Goal: Task Accomplishment & Management: Complete application form

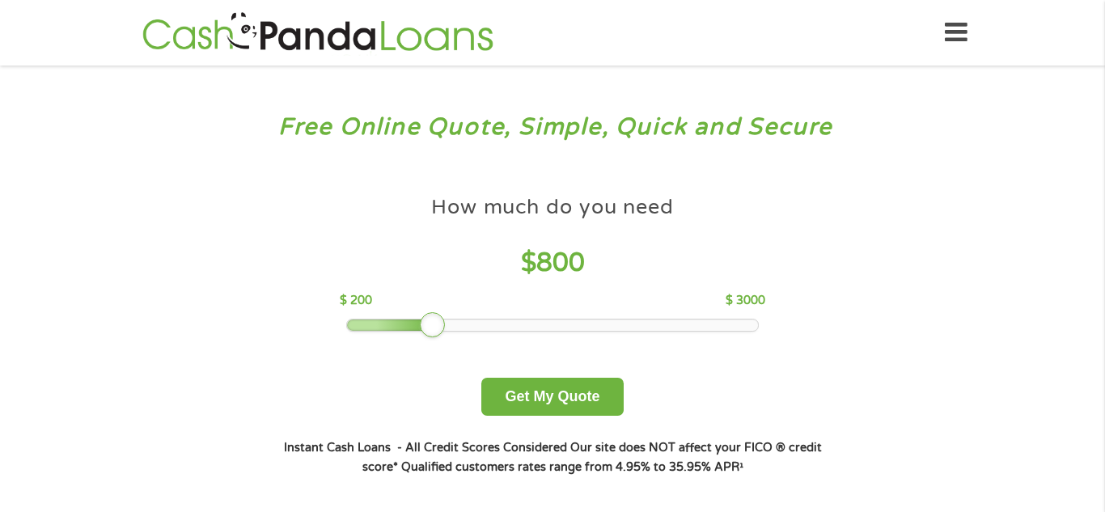
drag, startPoint x: 466, startPoint y: 331, endPoint x: 436, endPoint y: 326, distance: 30.3
click at [436, 326] on div at bounding box center [433, 325] width 26 height 26
drag, startPoint x: 436, startPoint y: 326, endPoint x: 408, endPoint y: 309, distance: 33.0
click at [408, 309] on div "How much do you need $ 800 $ 200 $ 3000" at bounding box center [552, 260] width 425 height 144
click at [405, 317] on div at bounding box center [403, 325] width 26 height 26
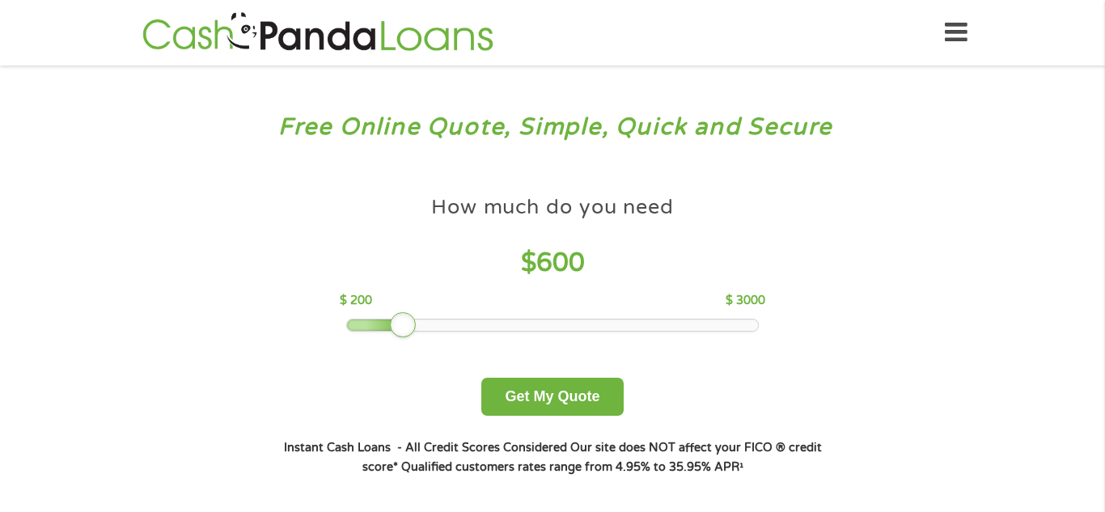
click at [405, 317] on div at bounding box center [403, 325] width 26 height 26
drag, startPoint x: 405, startPoint y: 317, endPoint x: 492, endPoint y: 326, distance: 87.9
click at [492, 326] on div at bounding box center [491, 325] width 26 height 26
drag, startPoint x: 492, startPoint y: 326, endPoint x: 418, endPoint y: 322, distance: 73.8
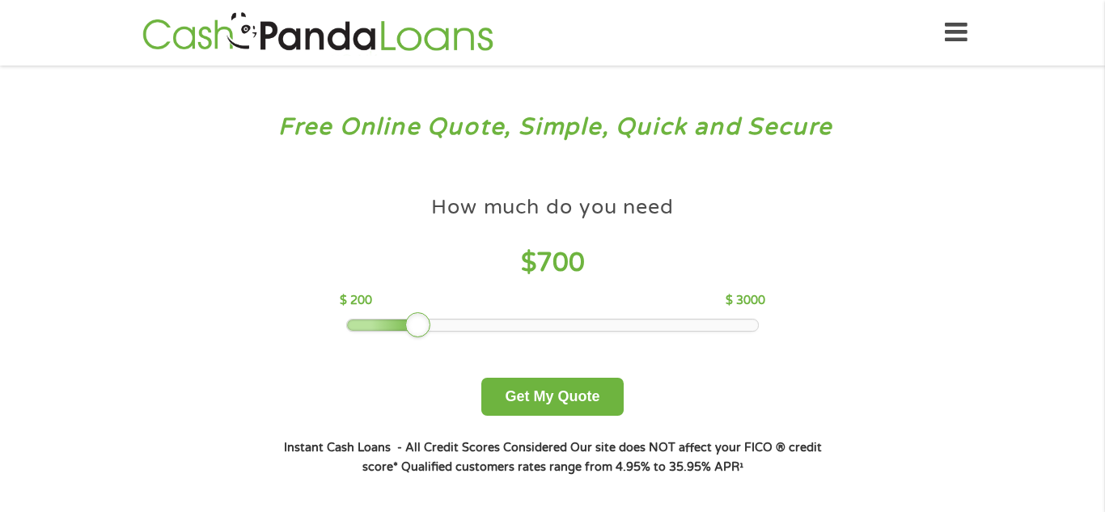
click at [418, 322] on div at bounding box center [418, 325] width 26 height 26
click at [534, 393] on button "Get My Quote" at bounding box center [553, 397] width 142 height 38
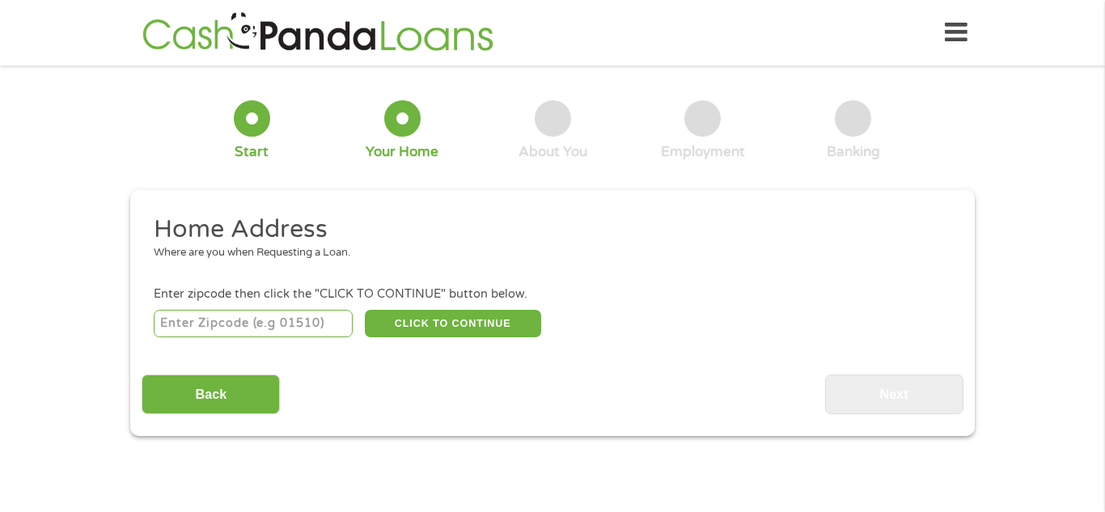
click at [304, 323] on input "number" at bounding box center [254, 324] width 200 height 28
type input "94565"
select select "[US_STATE]"
click at [484, 316] on button "CLICK TO CONTINUE" at bounding box center [453, 324] width 176 height 28
type input "94565"
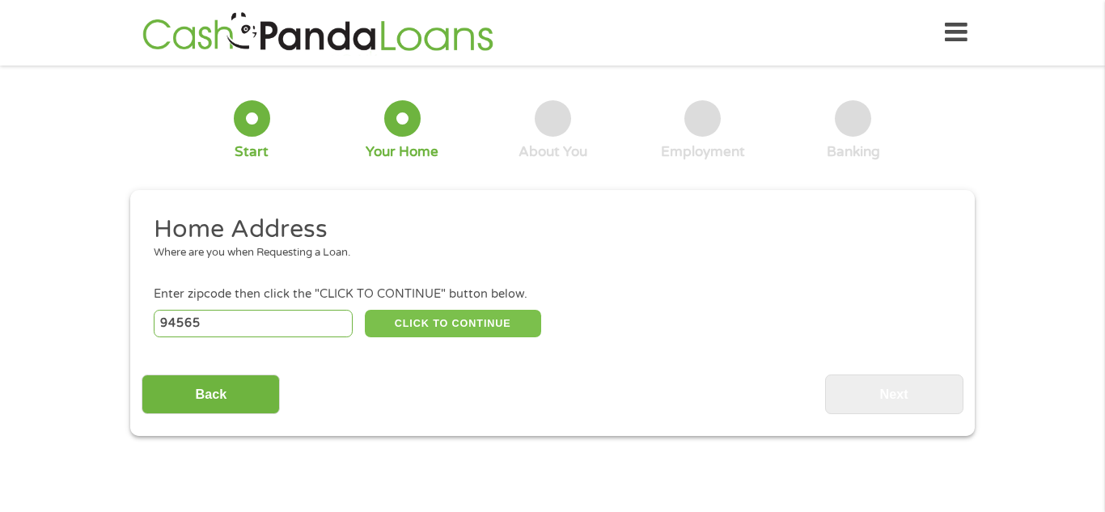
type input "[GEOGRAPHIC_DATA]"
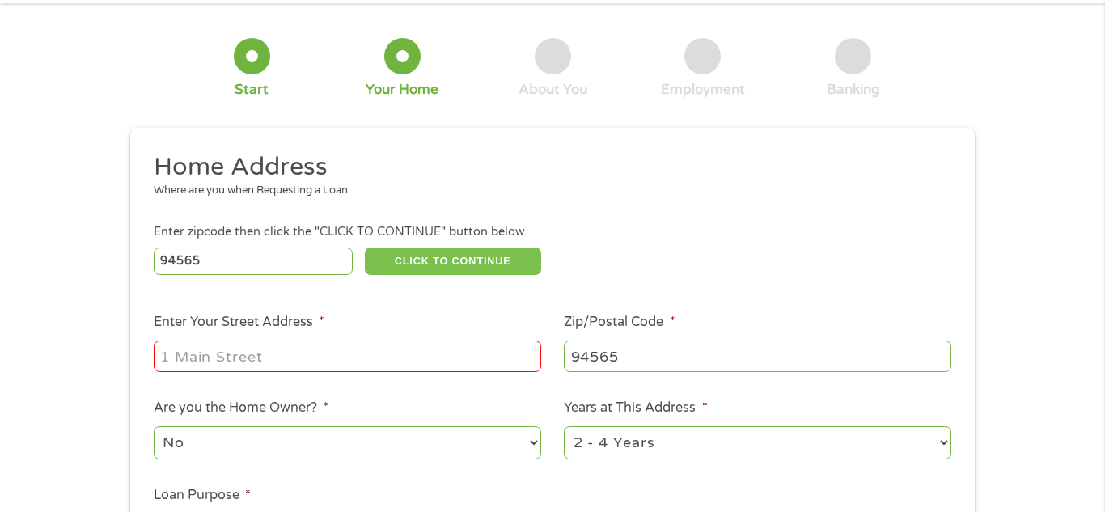
scroll to position [64, 0]
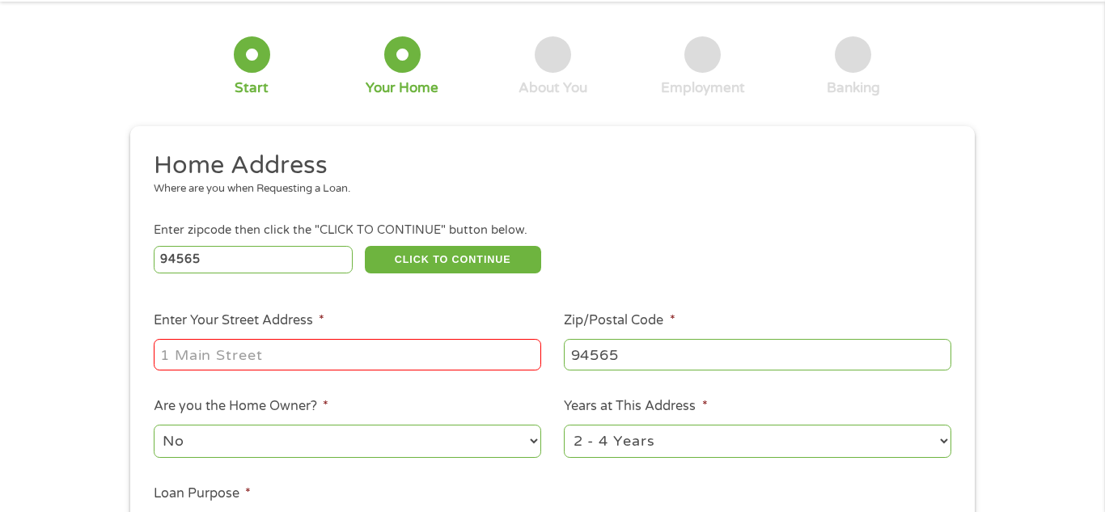
click at [447, 346] on input "Enter Your Street Address *" at bounding box center [348, 354] width 388 height 31
type input "[STREET_ADDRESS]"
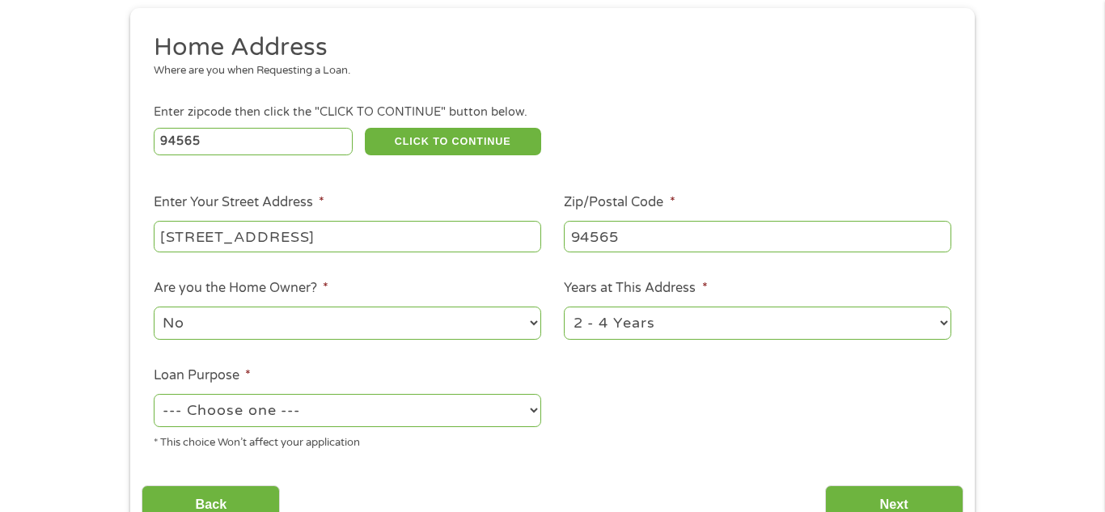
scroll to position [186, 0]
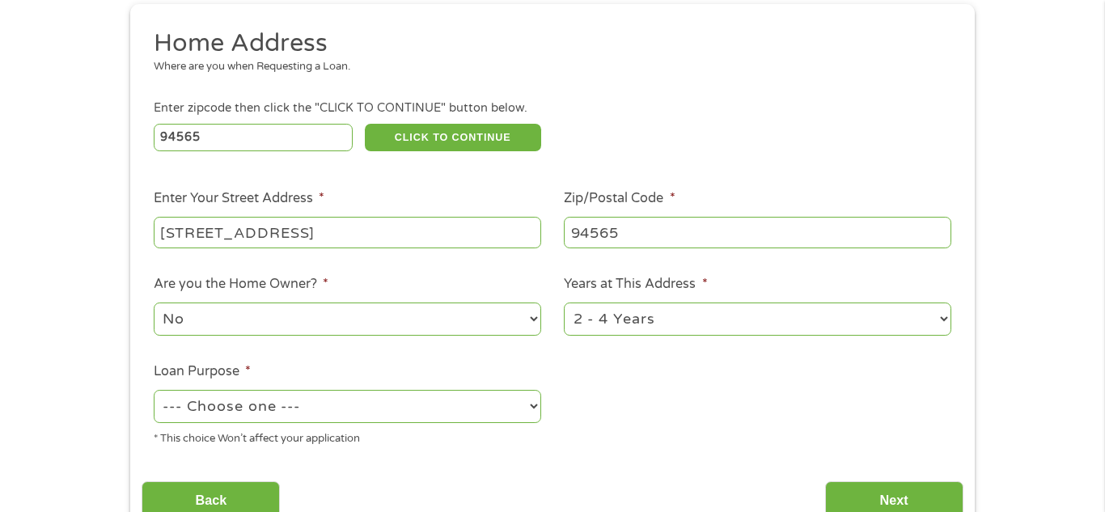
click at [456, 326] on select "No Yes" at bounding box center [348, 319] width 388 height 33
click at [513, 408] on select "--- Choose one --- Pay Bills Debt Consolidation Home Improvement Major Purchase…" at bounding box center [348, 406] width 388 height 33
click at [154, 392] on select "--- Choose one --- Pay Bills Debt Consolidation Home Improvement Major Purchase…" at bounding box center [348, 406] width 388 height 33
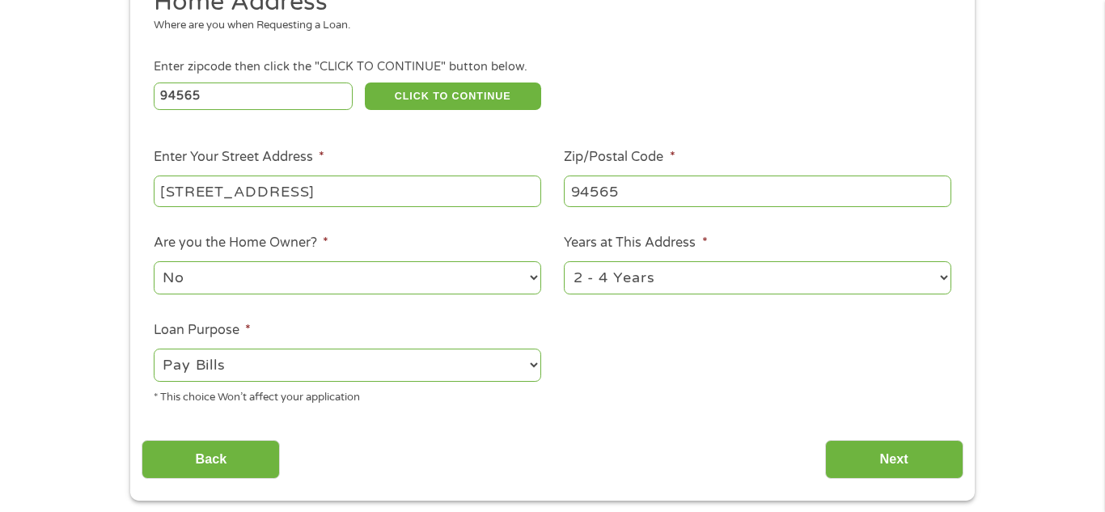
scroll to position [225, 0]
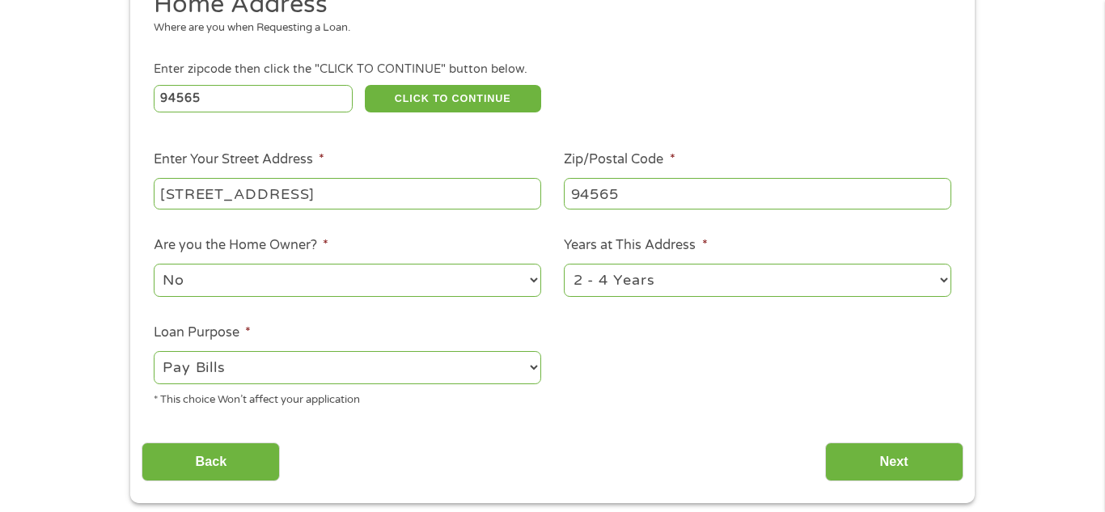
click at [426, 374] on select "--- Choose one --- Pay Bills Debt Consolidation Home Improvement Major Purchase…" at bounding box center [348, 367] width 388 height 33
select select "shorttermcash"
click at [154, 353] on select "--- Choose one --- Pay Bills Debt Consolidation Home Improvement Major Purchase…" at bounding box center [348, 367] width 388 height 33
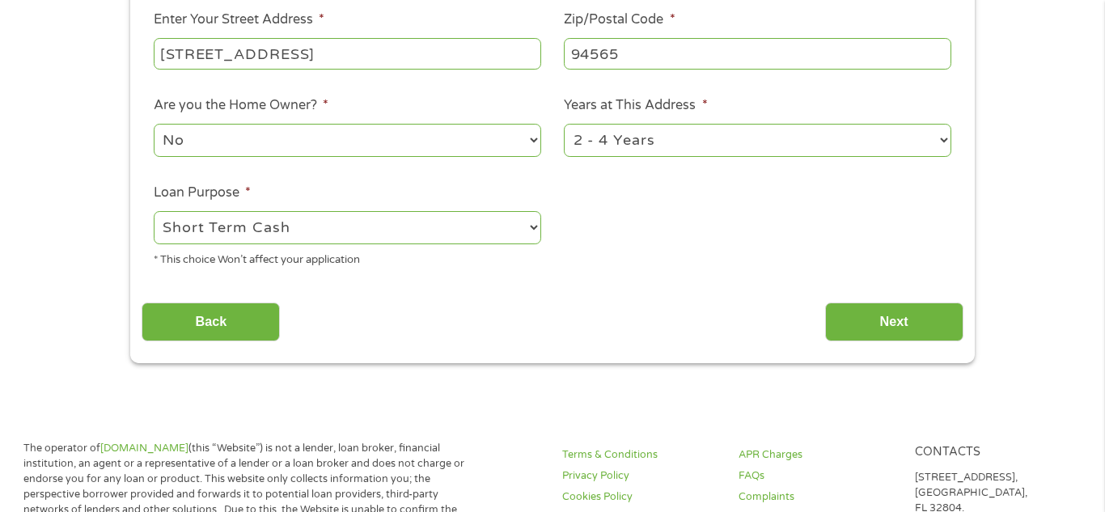
scroll to position [383, 0]
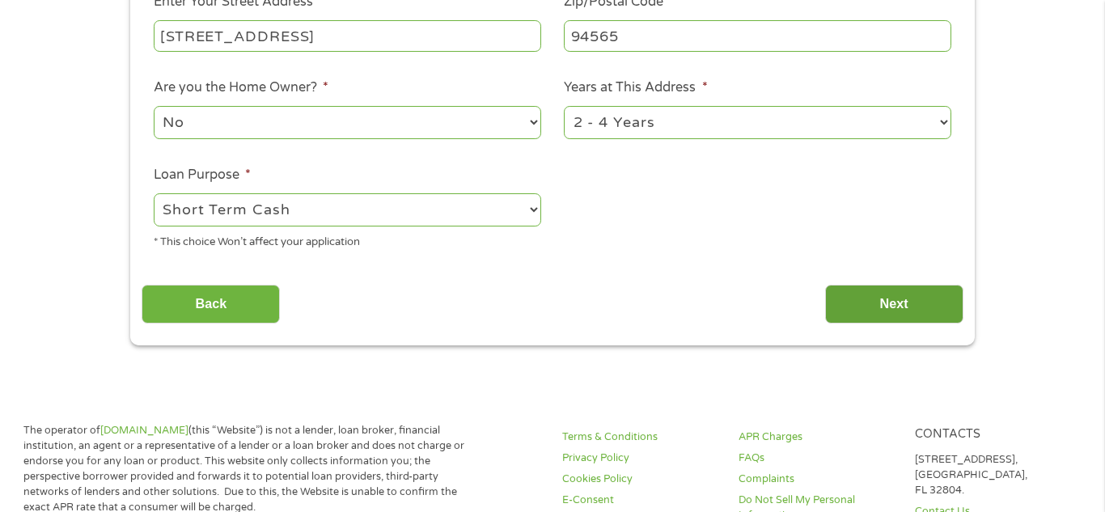
click at [909, 310] on input "Next" at bounding box center [894, 305] width 138 height 40
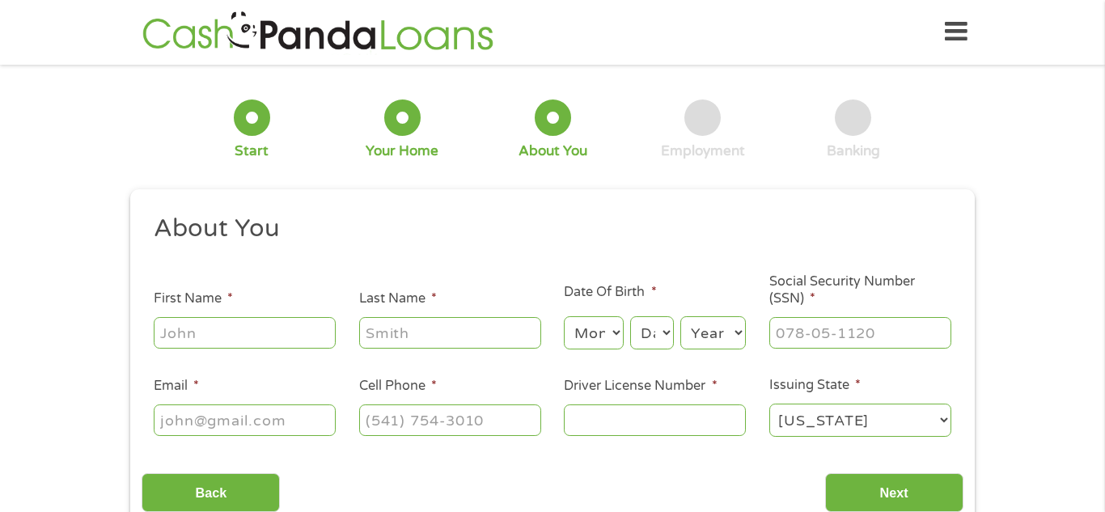
scroll to position [0, 0]
click at [79, 397] on div "1 Start 2 Your Home 3 About You 4 Employment 5 Banking 6 This field is hidden w…" at bounding box center [552, 306] width 1105 height 458
click at [277, 330] on input "First Name *" at bounding box center [245, 333] width 182 height 31
type input "[PERSON_NAME]"
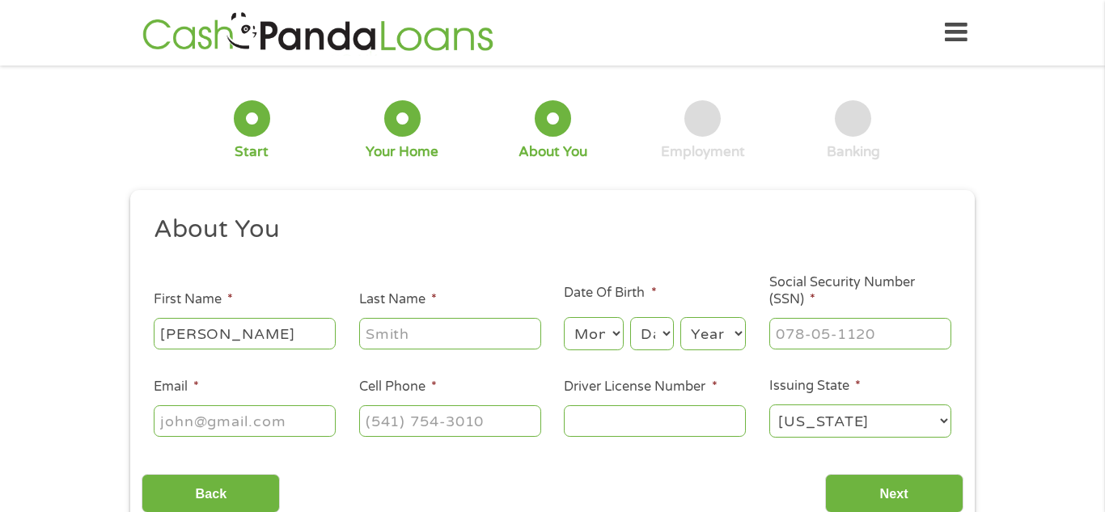
type input "[PERSON_NAME]"
type input "[EMAIL_ADDRESS][DOMAIN_NAME]"
type input "9739538197"
select select "[US_STATE]"
type input "[PHONE_NUMBER]"
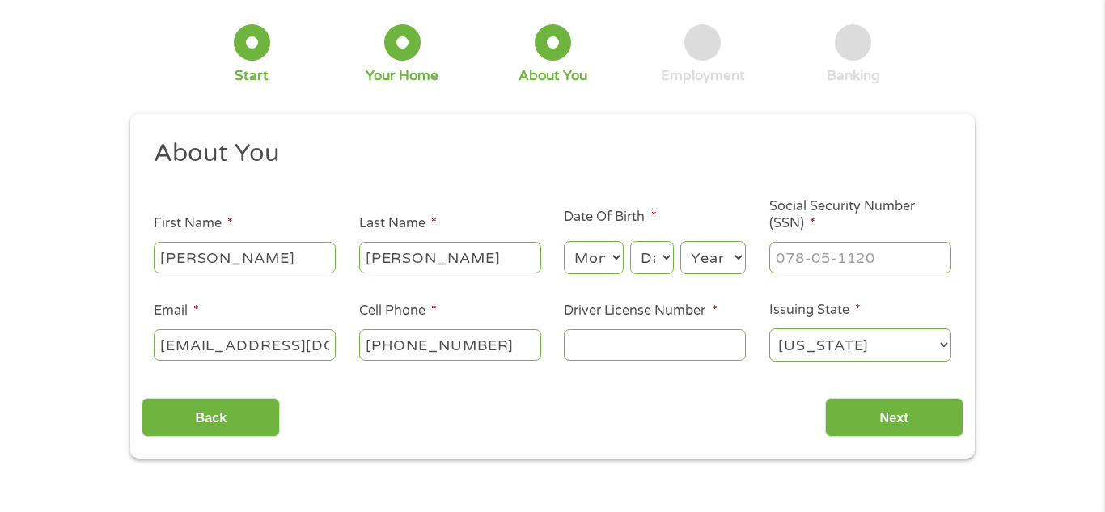
scroll to position [77, 0]
click at [617, 258] on select "Month 1 2 3 4 5 6 7 8 9 10 11 12" at bounding box center [593, 256] width 59 height 33
select select "5"
click at [564, 240] on select "Month 1 2 3 4 5 6 7 8 9 10 11 12" at bounding box center [593, 256] width 59 height 33
click at [669, 255] on select "Day 1 2 3 4 5 6 7 8 9 10 11 12 13 14 15 16 17 18 19 20 21 22 23 24 25 26 27 28 …" at bounding box center [652, 256] width 44 height 33
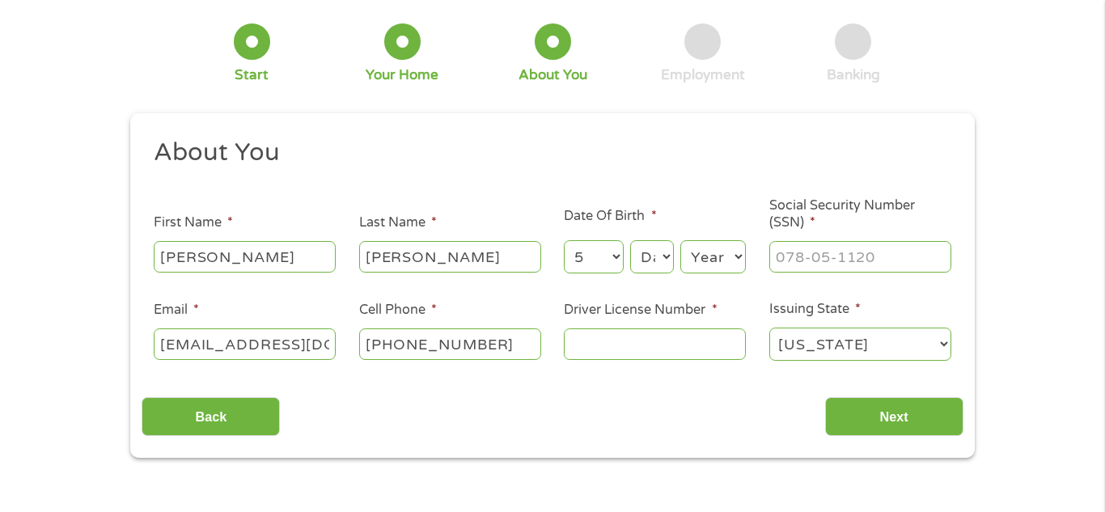
select select "31"
click at [630, 240] on select "Day 1 2 3 4 5 6 7 8 9 10 11 12 13 14 15 16 17 18 19 20 21 22 23 24 25 26 27 28 …" at bounding box center [652, 256] width 44 height 33
click at [701, 261] on select "Year [DATE] 2006 2005 2004 2003 2002 2001 2000 1999 1998 1997 1996 1995 1994 19…" at bounding box center [714, 256] width 66 height 33
click at [681, 240] on select "Year [DATE] 2006 2005 2004 2003 2002 2001 2000 1999 1998 1997 1996 1995 1994 19…" at bounding box center [714, 256] width 66 height 33
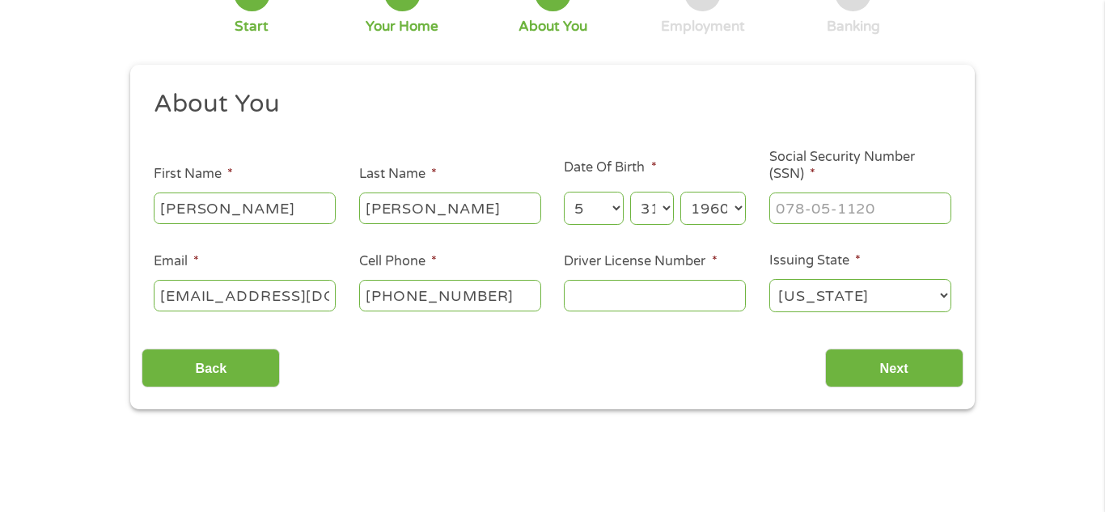
scroll to position [128, 0]
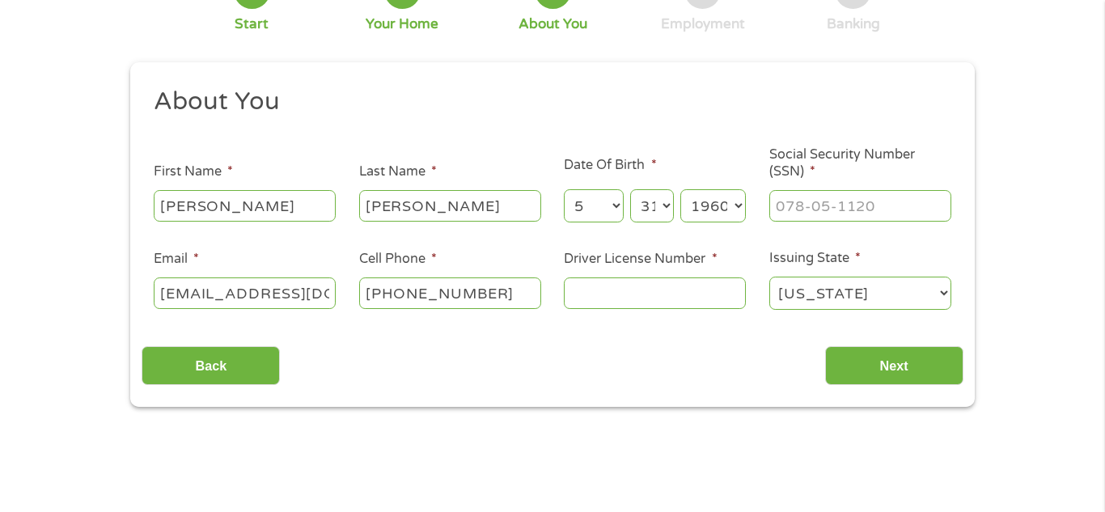
click at [734, 211] on select "Year [DATE] 2006 2005 2004 2003 2002 2001 2000 1999 1998 1997 1996 1995 1994 19…" at bounding box center [714, 205] width 66 height 33
select select "1958"
click at [681, 189] on select "Year [DATE] 2006 2005 2004 2003 2002 2001 2000 1999 1998 1997 1996 1995 1994 19…" at bounding box center [714, 205] width 66 height 33
click at [812, 202] on input "___-__-____" at bounding box center [861, 205] width 182 height 31
type input "053-54-1791"
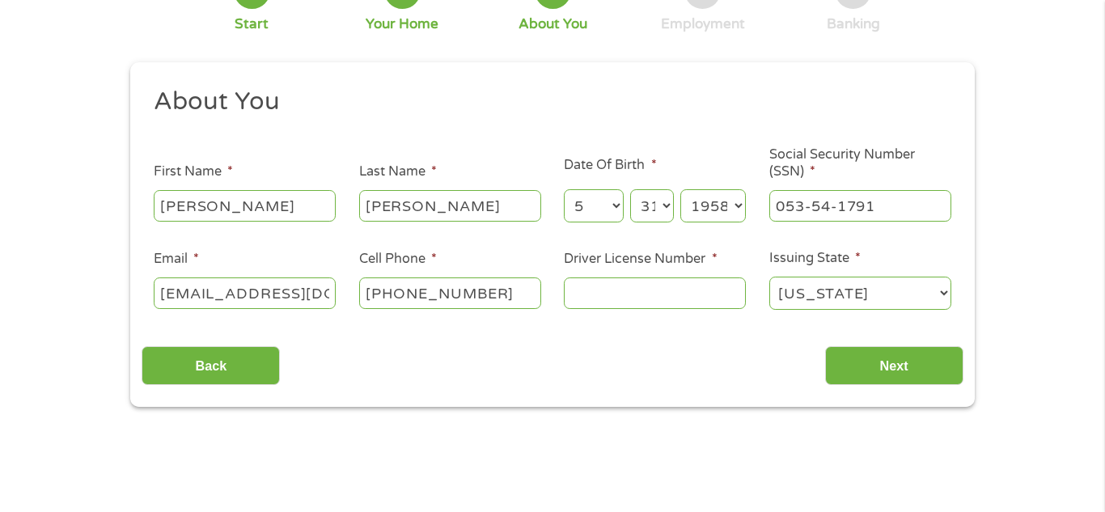
click at [723, 301] on input "Driver License Number *" at bounding box center [655, 293] width 182 height 31
type input "Y5097955"
click at [920, 353] on input "Next" at bounding box center [894, 366] width 138 height 40
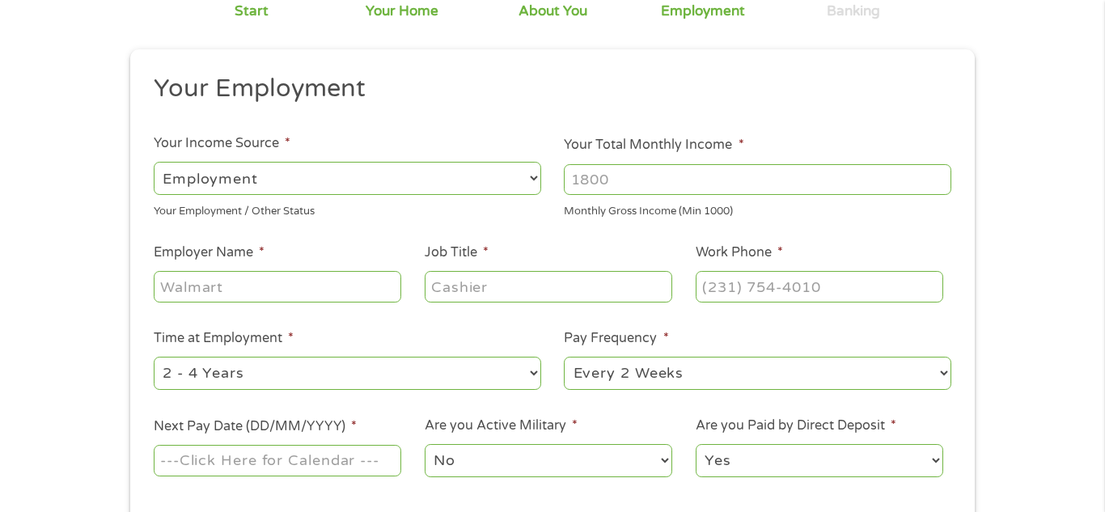
scroll to position [165, 0]
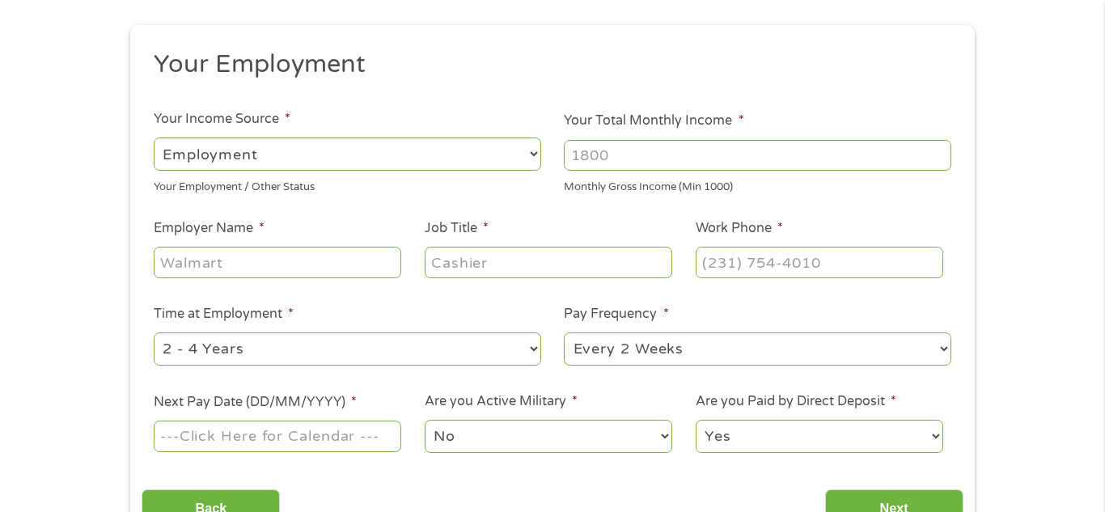
click at [532, 162] on select "--- Choose one --- Employment [DEMOGRAPHIC_DATA] Benefits" at bounding box center [348, 154] width 388 height 33
select select "benefits"
click at [154, 138] on select "--- Choose one --- Employment [DEMOGRAPHIC_DATA] Benefits" at bounding box center [348, 154] width 388 height 33
type input "Other"
type input "[PHONE_NUMBER]"
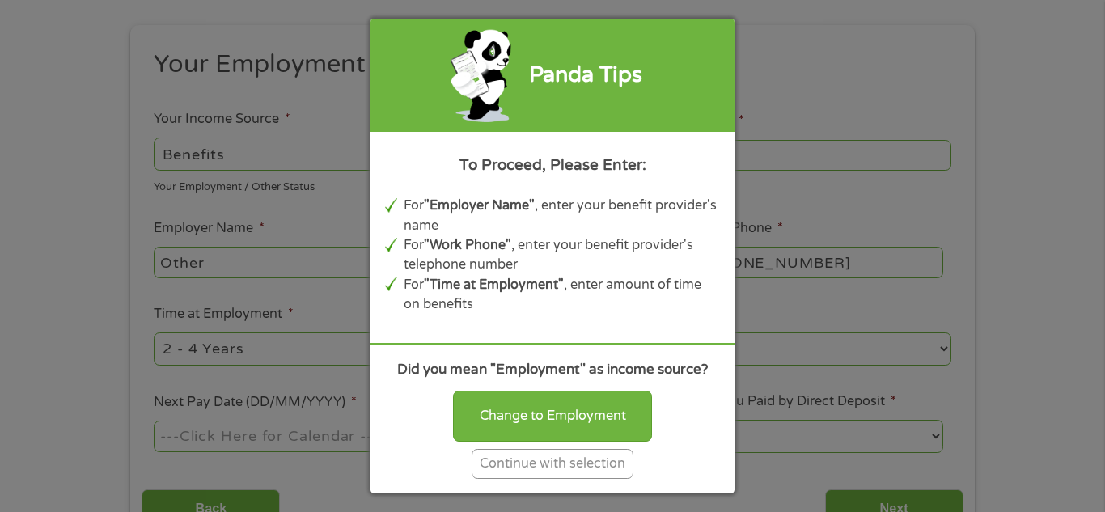
click at [578, 463] on div "Continue with selection" at bounding box center [553, 464] width 162 height 30
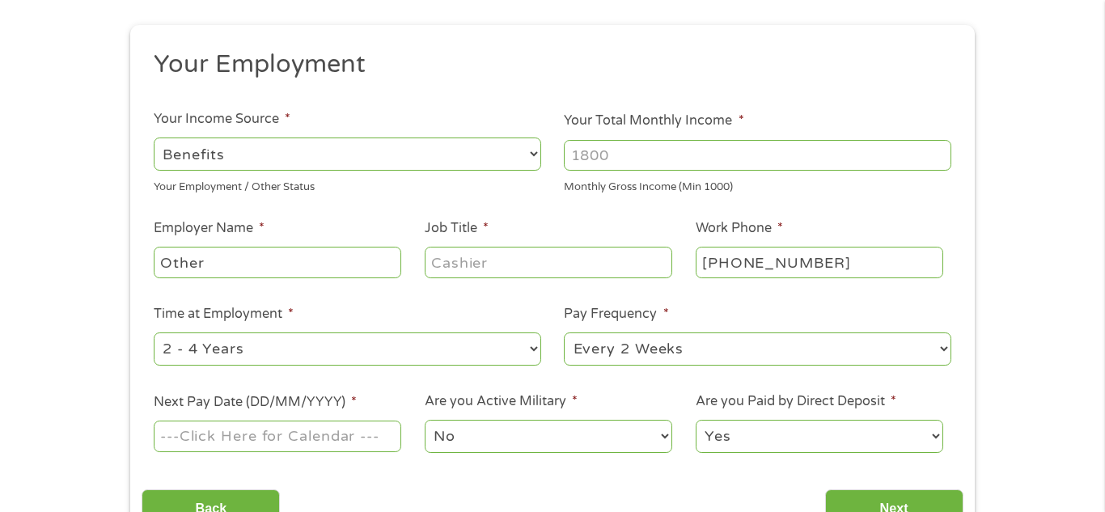
click at [473, 161] on select "--- Choose one --- Employment [DEMOGRAPHIC_DATA] Benefits" at bounding box center [348, 154] width 388 height 33
click at [621, 159] on input "Your Total Monthly Income *" at bounding box center [758, 155] width 388 height 31
type input "1800"
click at [386, 259] on input "Other" at bounding box center [278, 262] width 248 height 31
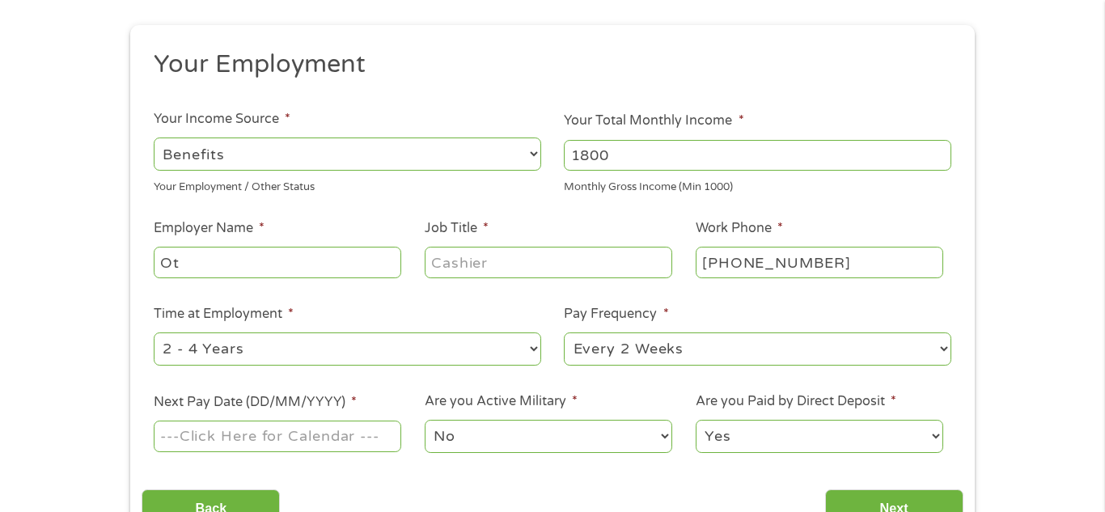
type input "O"
type input "Social Security"
click at [594, 265] on input "Job Title *" at bounding box center [549, 262] width 248 height 31
type input "Retired"
click at [536, 345] on select "--- Choose one --- 1 Year or less 1 - 2 Years 2 - 4 Years Over 4 Years" at bounding box center [348, 349] width 388 height 33
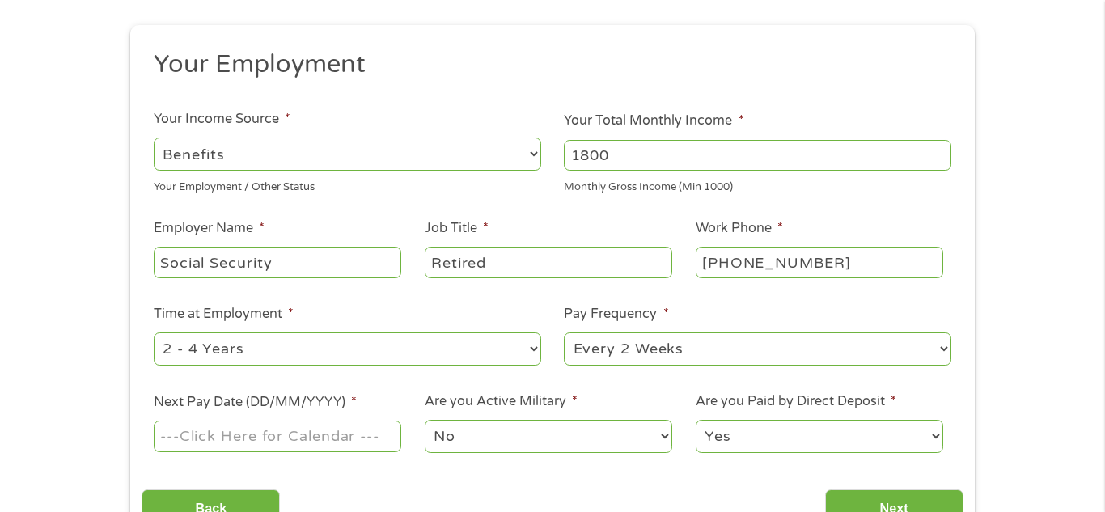
select select "60months"
click at [154, 333] on select "--- Choose one --- 1 Year or less 1 - 2 Years 2 - 4 Years Over 4 Years" at bounding box center [348, 349] width 388 height 33
click at [779, 348] on select "--- Choose one --- Every 2 Weeks Every Week Monthly Semi-Monthly" at bounding box center [758, 349] width 388 height 33
select select "monthly"
click at [564, 333] on select "--- Choose one --- Every 2 Weeks Every Week Monthly Semi-Monthly" at bounding box center [758, 349] width 388 height 33
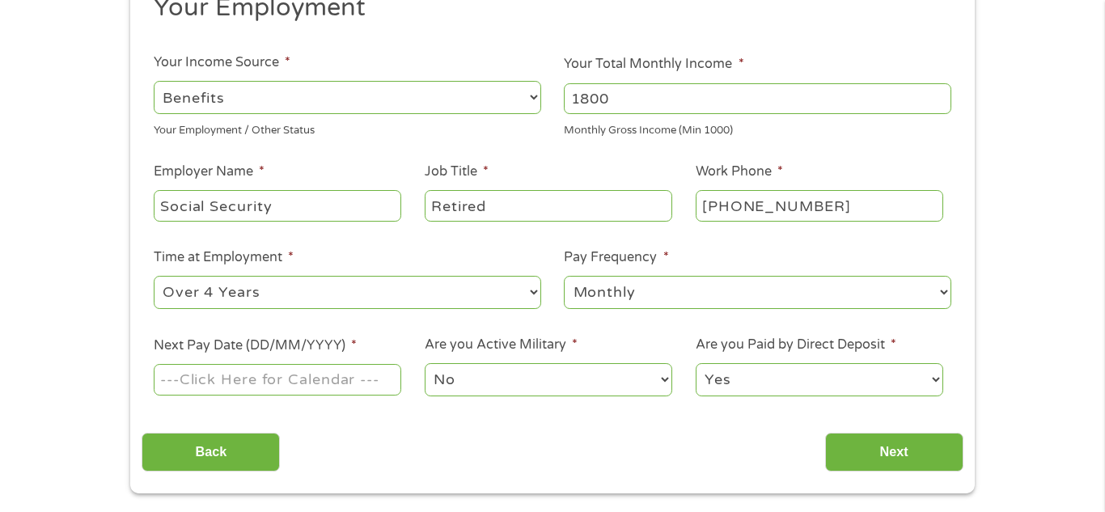
scroll to position [266, 0]
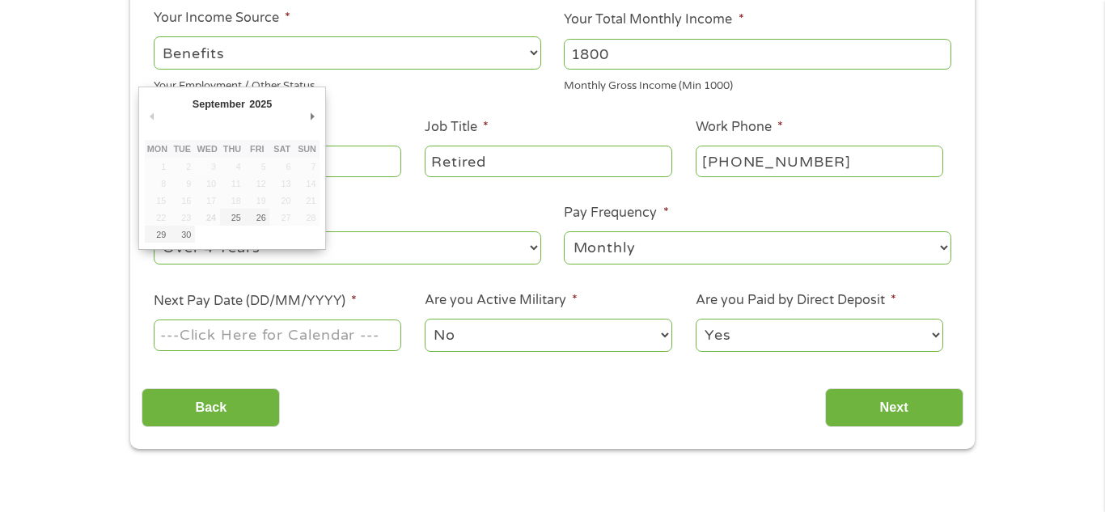
click at [366, 340] on input "Next Pay Date (DD/MM/YYYY) *" at bounding box center [278, 335] width 248 height 31
type input "[DATE]"
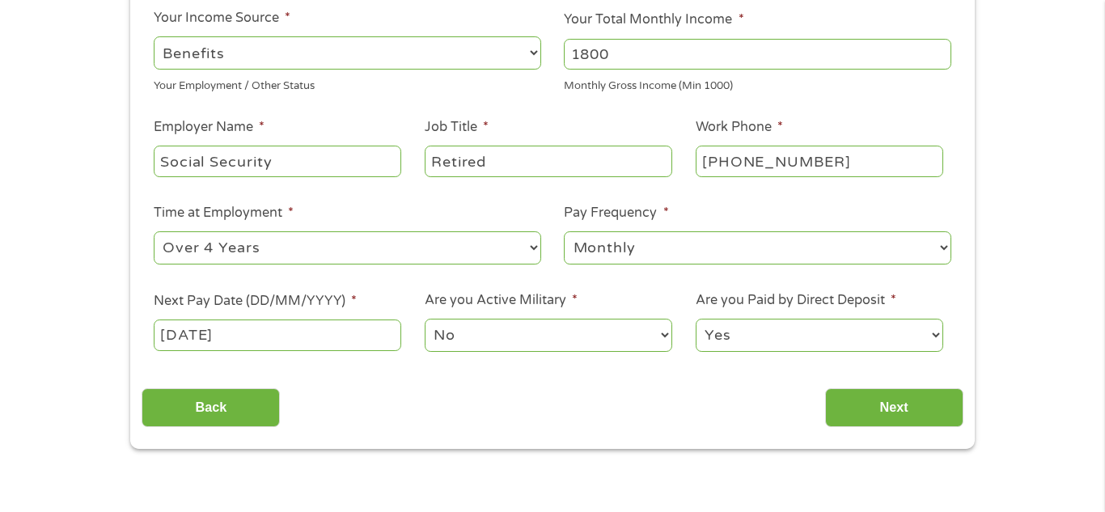
click at [370, 331] on input "[DATE]" at bounding box center [278, 335] width 248 height 31
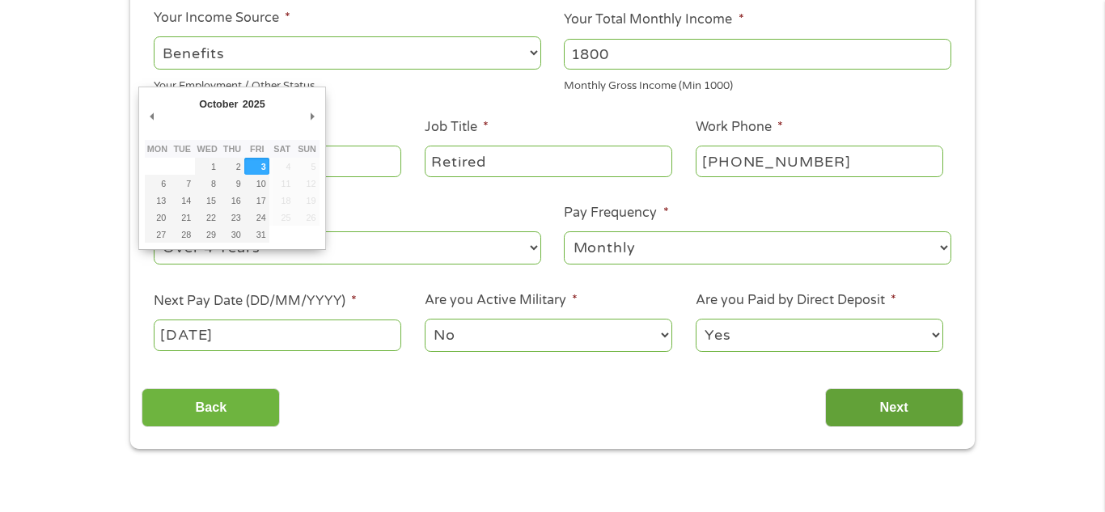
click at [885, 405] on input "Next" at bounding box center [894, 408] width 138 height 40
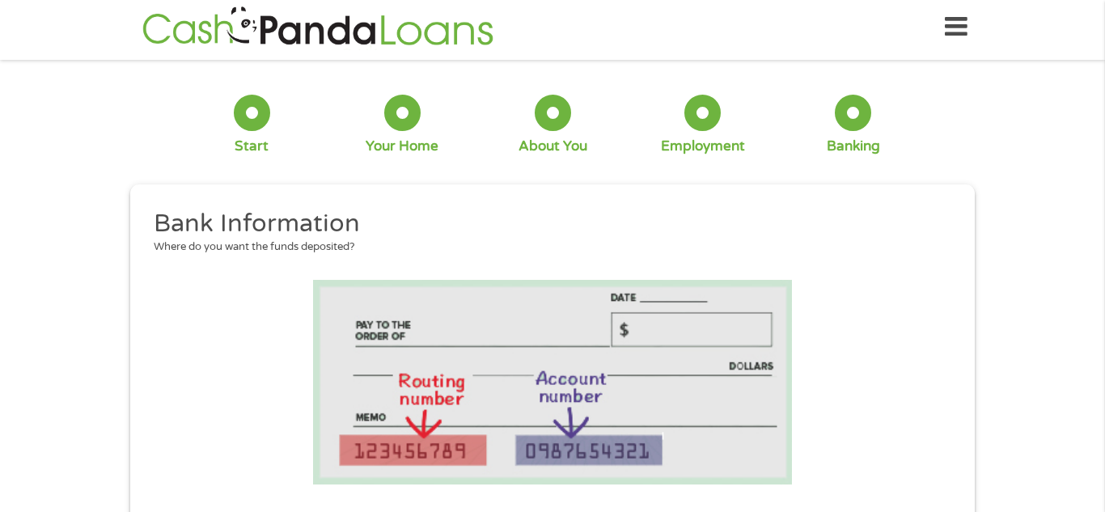
scroll to position [0, 0]
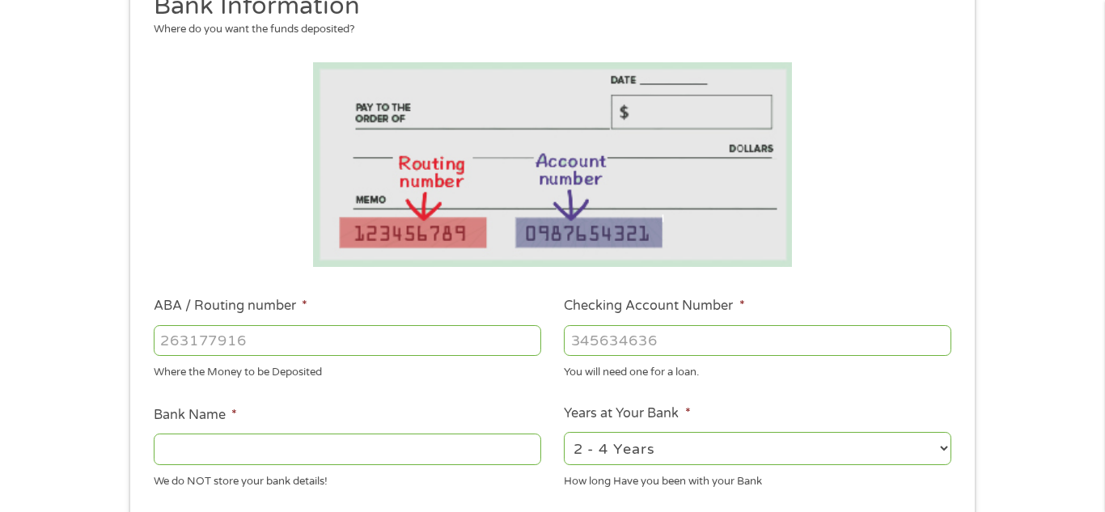
click at [77, 416] on div "1 Start 2 Your Home 3 About You 4 Employment 5 Banking 6 This field is hidden w…" at bounding box center [552, 367] width 1105 height 1026
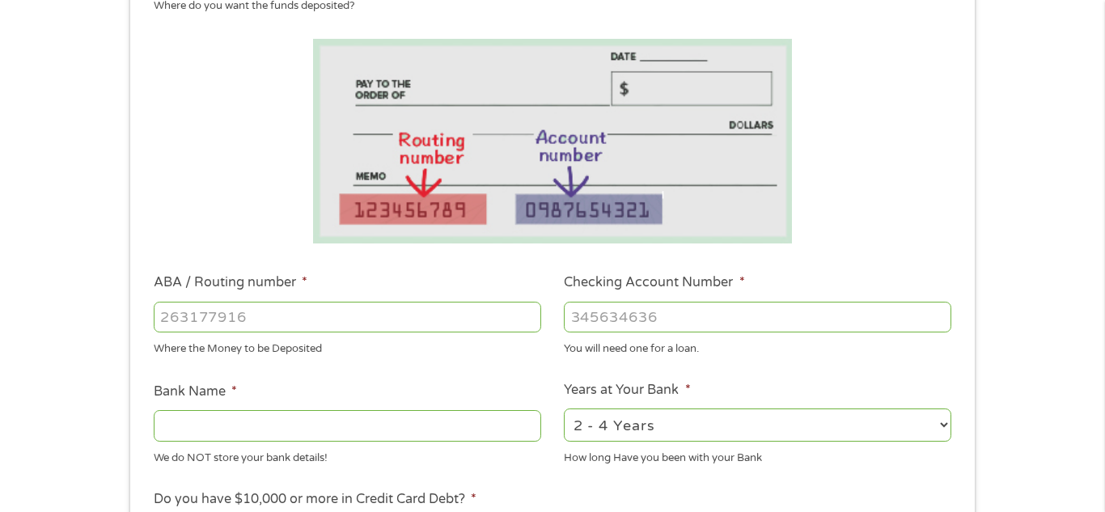
click at [455, 316] on input "ABA / Routing number *" at bounding box center [348, 317] width 388 height 31
type input "3"
type input "021200339"
type input "BANK OF AMERICA NA"
type input "021200339"
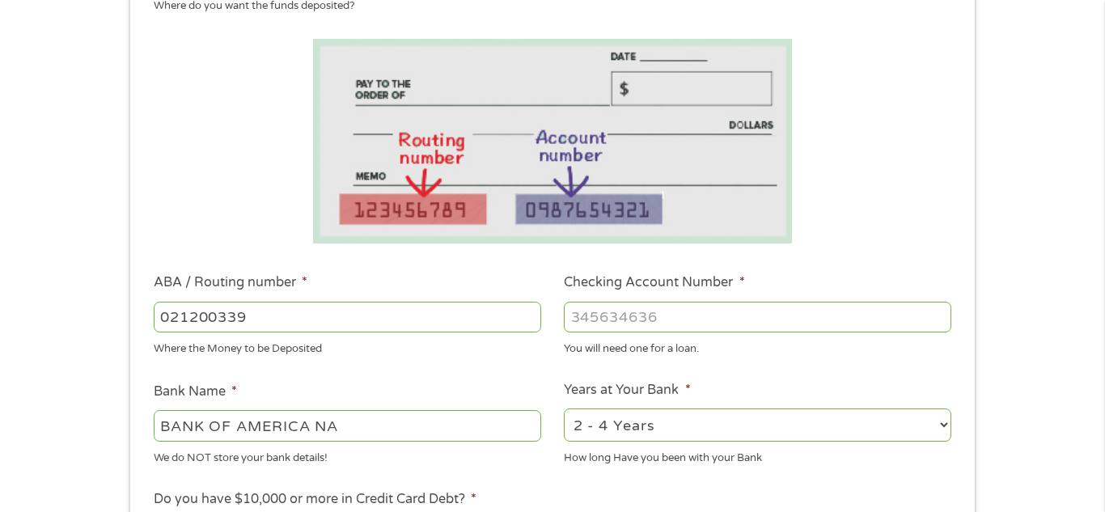
click at [690, 313] on input "Checking Account Number *" at bounding box center [758, 317] width 388 height 31
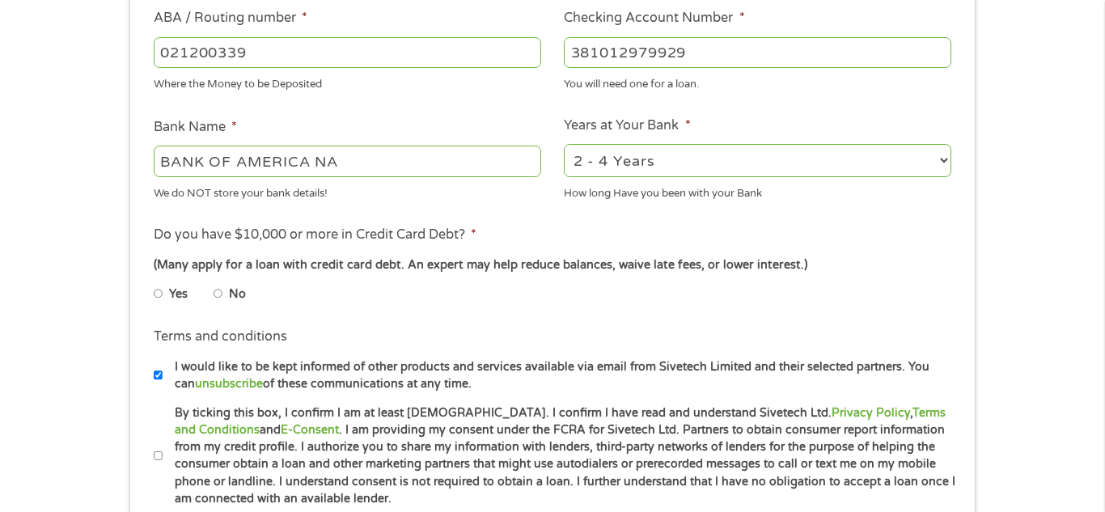
scroll to position [524, 0]
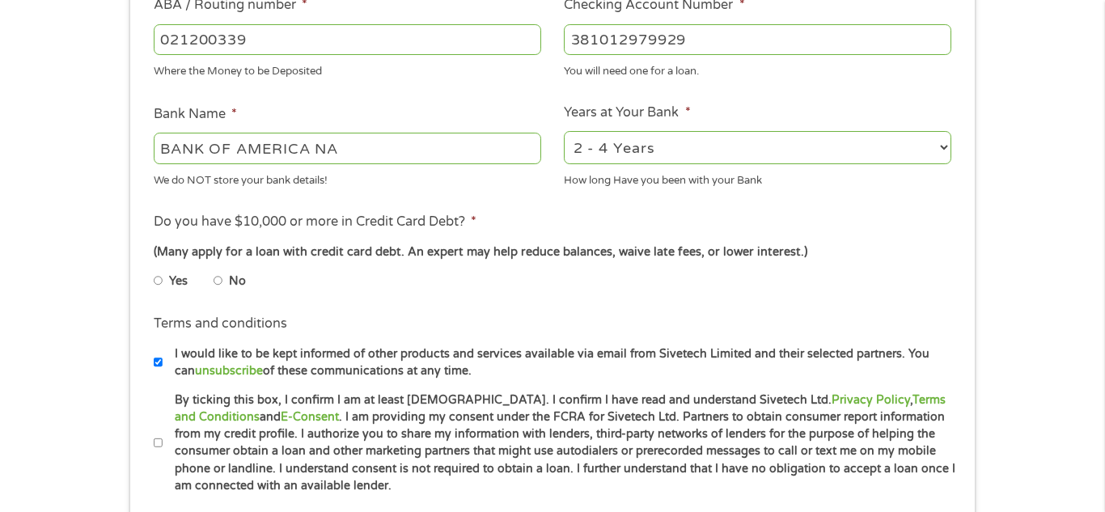
type input "381012979929"
click at [158, 285] on input "Yes" at bounding box center [159, 281] width 10 height 26
radio input "true"
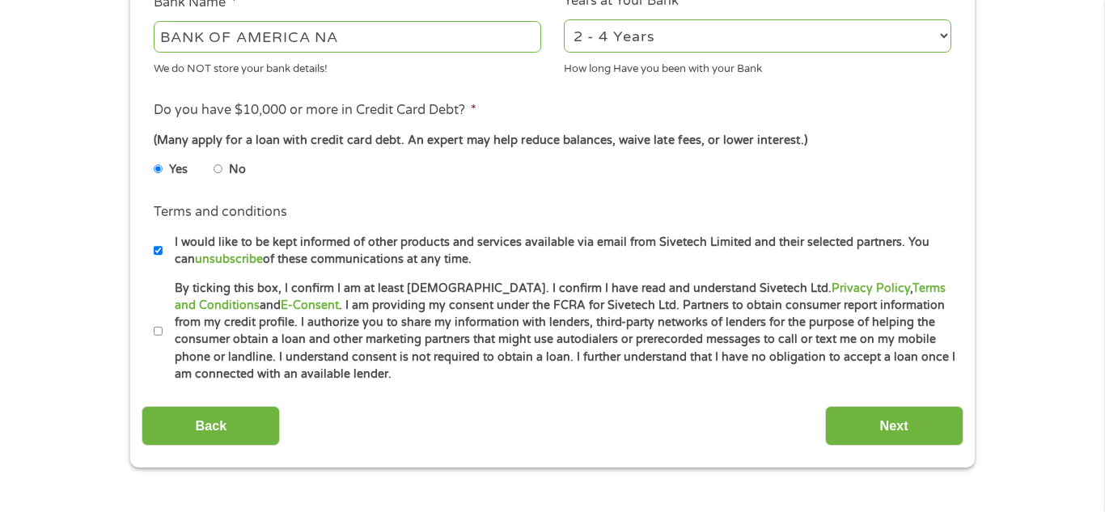
scroll to position [649, 0]
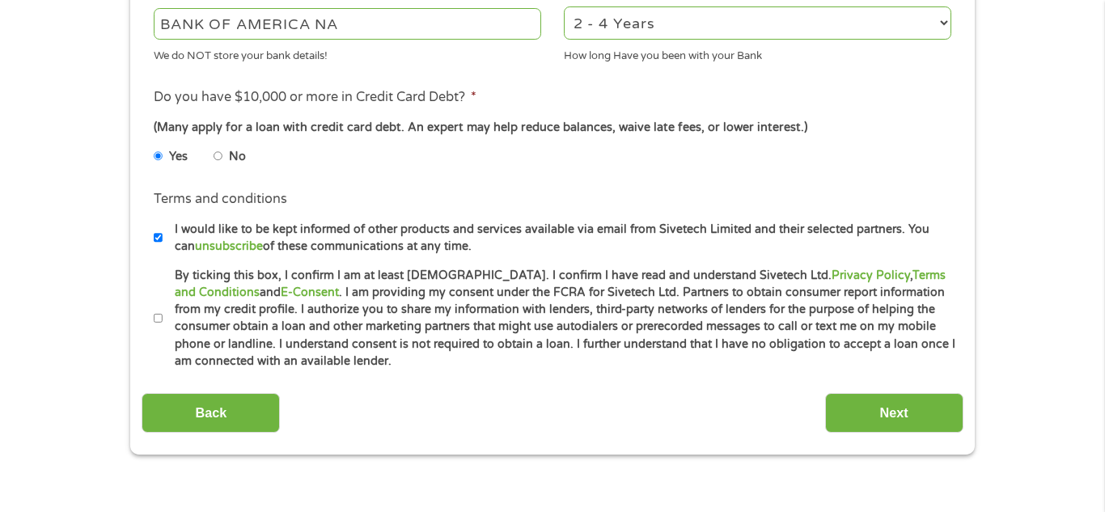
click at [158, 318] on input "By ticking this box, I confirm I am at least [DEMOGRAPHIC_DATA]. I confirm I ha…" at bounding box center [159, 319] width 10 height 26
checkbox input "true"
click at [882, 406] on input "Next" at bounding box center [894, 413] width 138 height 40
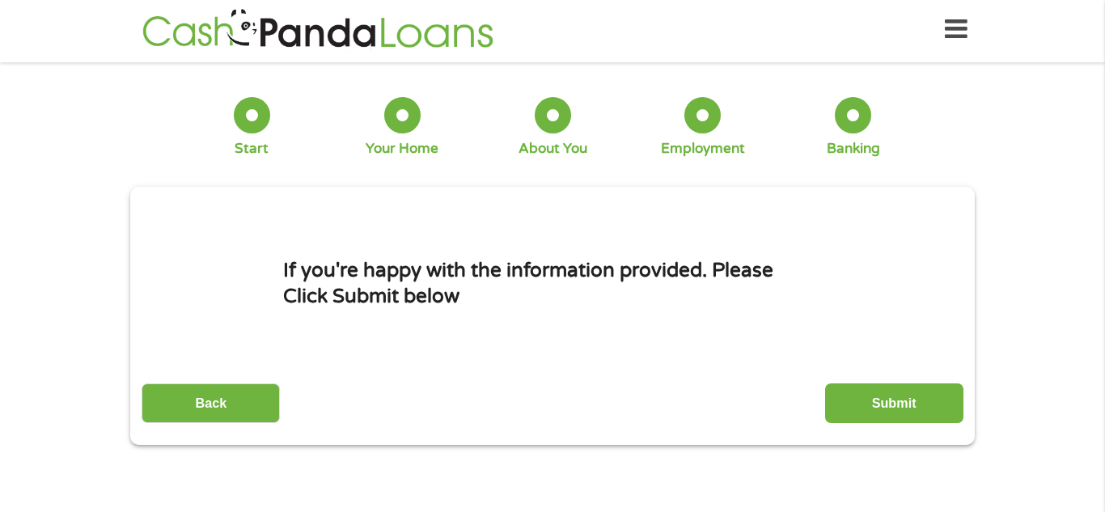
scroll to position [0, 0]
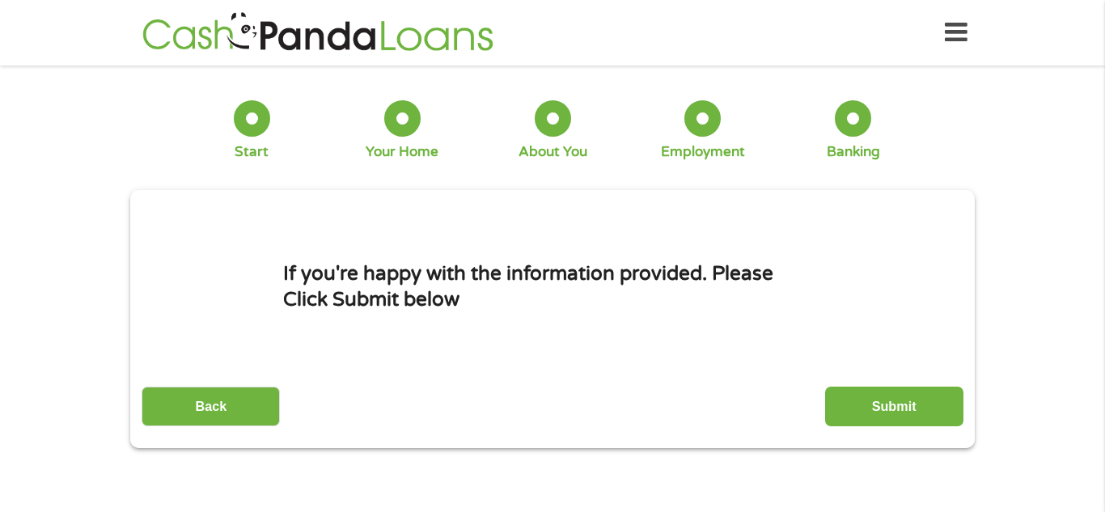
click at [882, 406] on input "Submit" at bounding box center [894, 407] width 138 height 40
